Goal: Transaction & Acquisition: Purchase product/service

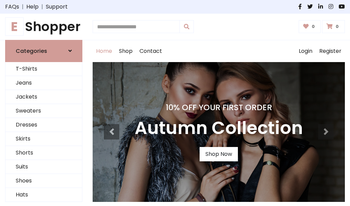
click at [175, 103] on h4 "10% Off Your First Order" at bounding box center [219, 108] width 168 height 10
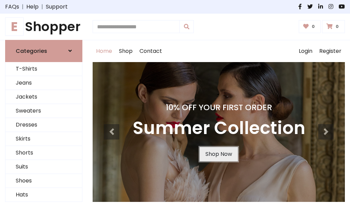
click at [218, 154] on link "Shop Now" at bounding box center [219, 154] width 38 height 14
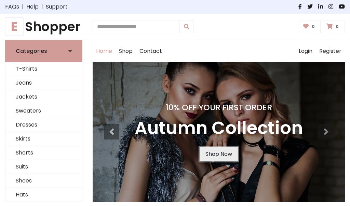
click at [218, 154] on link "Shop Now" at bounding box center [219, 154] width 38 height 14
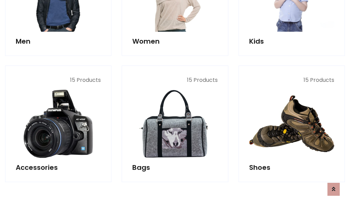
scroll to position [681, 0]
